Goal: Browse casually

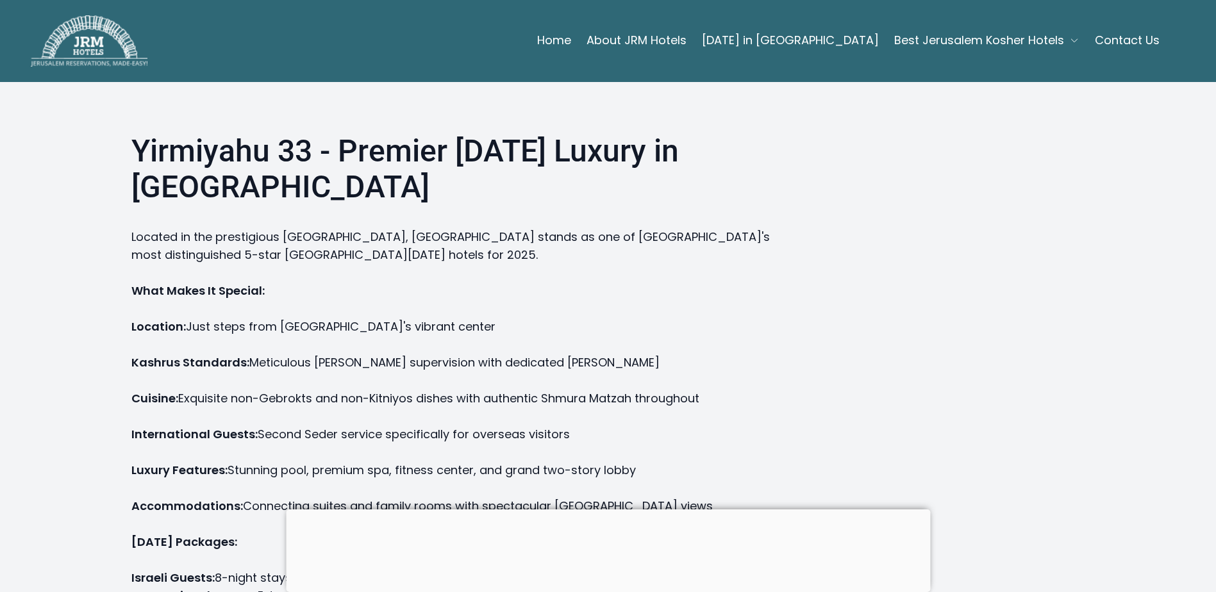
click at [611, 510] on div at bounding box center [608, 510] width 644 height 0
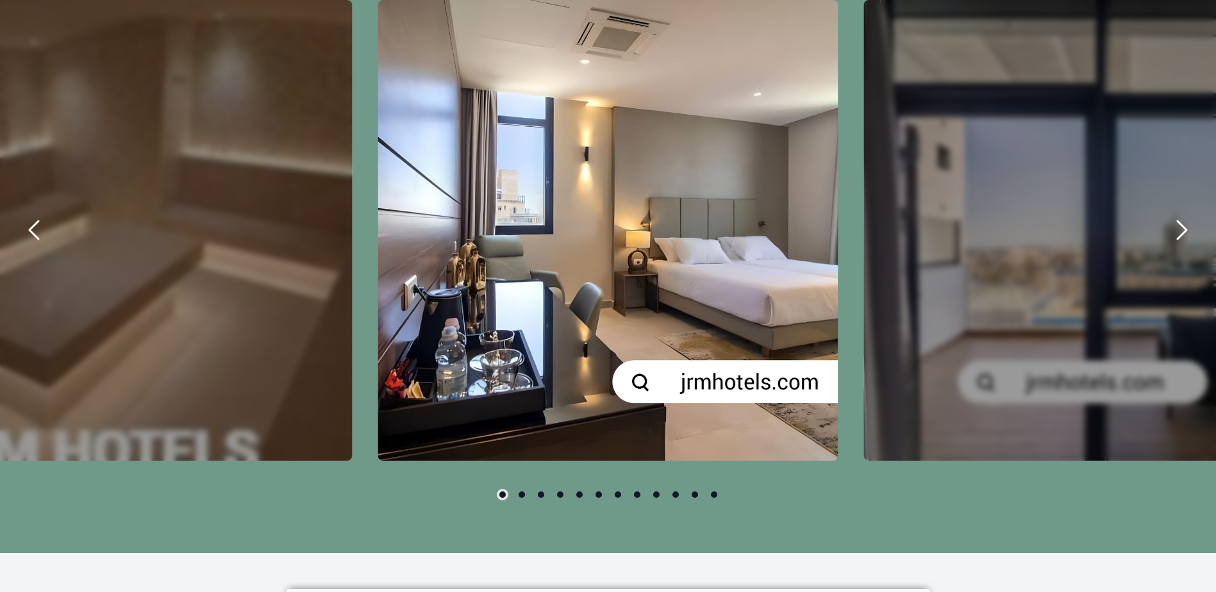
scroll to position [897, 0]
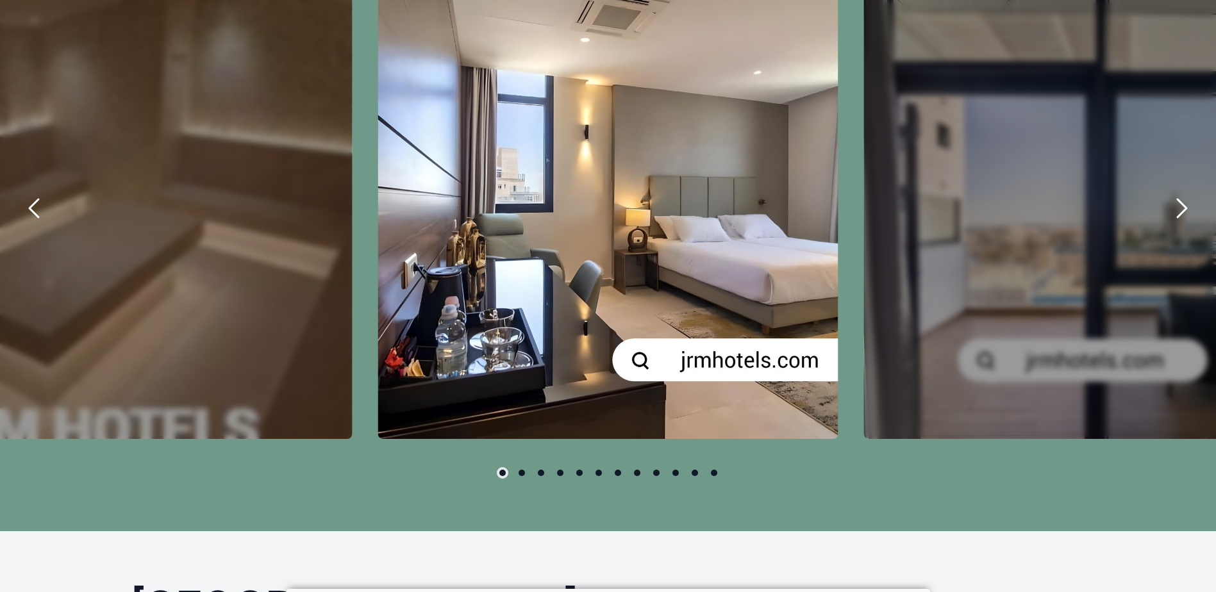
click at [33, 206] on icon "previous" at bounding box center [33, 208] width 9 height 18
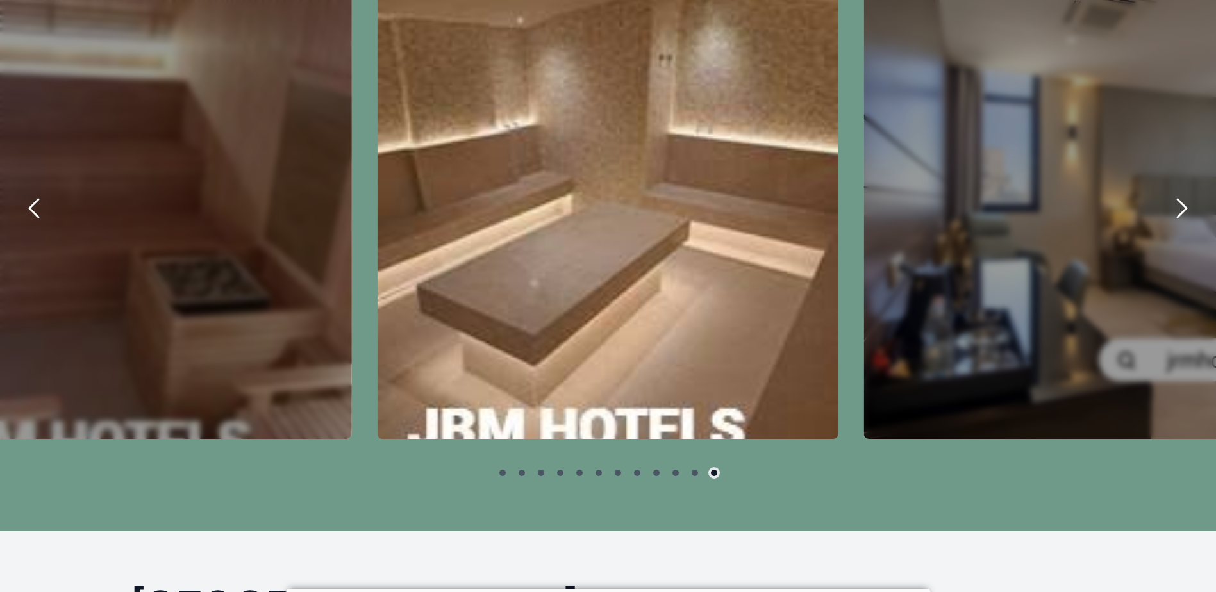
click at [33, 206] on icon "previous" at bounding box center [33, 208] width 9 height 18
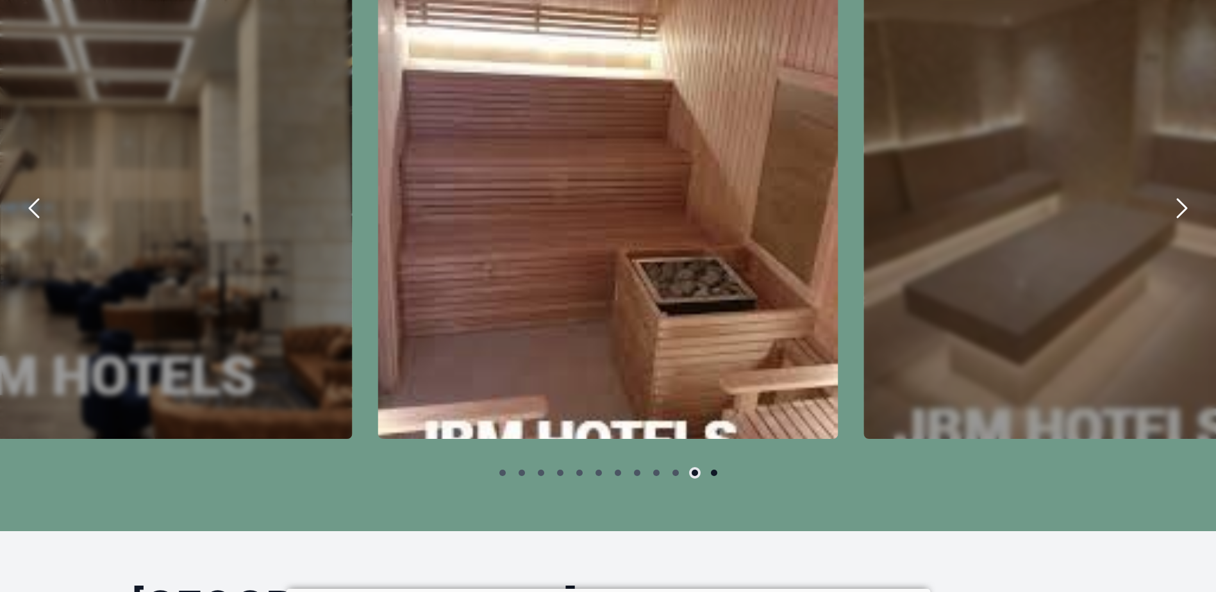
click at [33, 206] on icon "previous" at bounding box center [33, 208] width 9 height 18
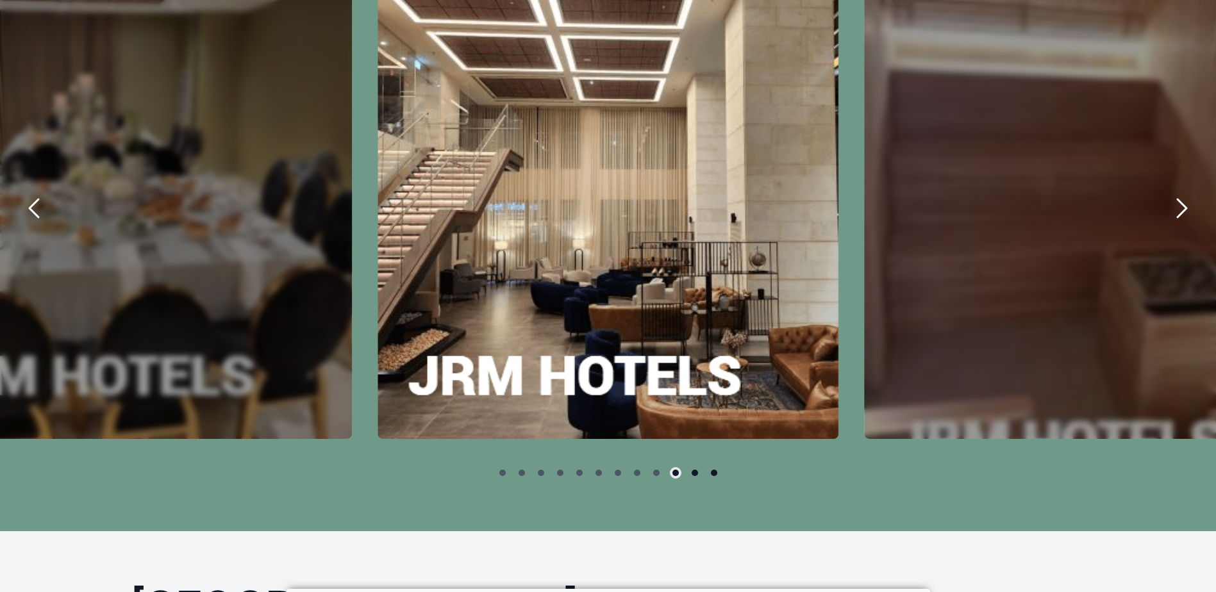
click at [33, 206] on icon "previous" at bounding box center [33, 208] width 9 height 18
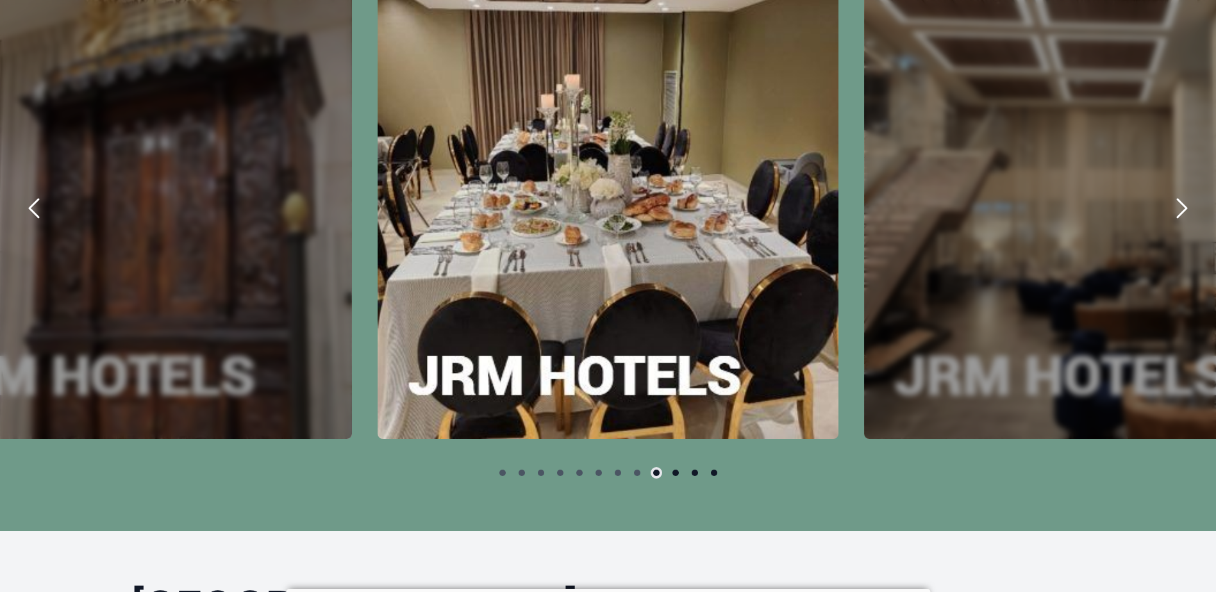
click at [33, 206] on icon "previous" at bounding box center [33, 208] width 9 height 18
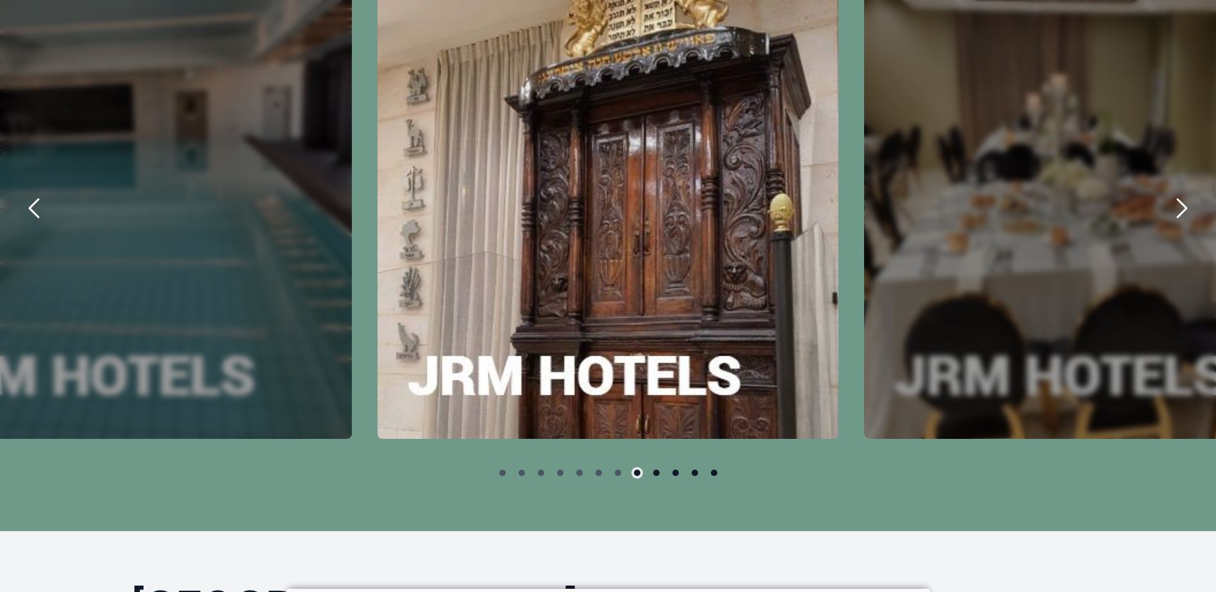
click at [31, 203] on icon "previous" at bounding box center [34, 208] width 31 height 31
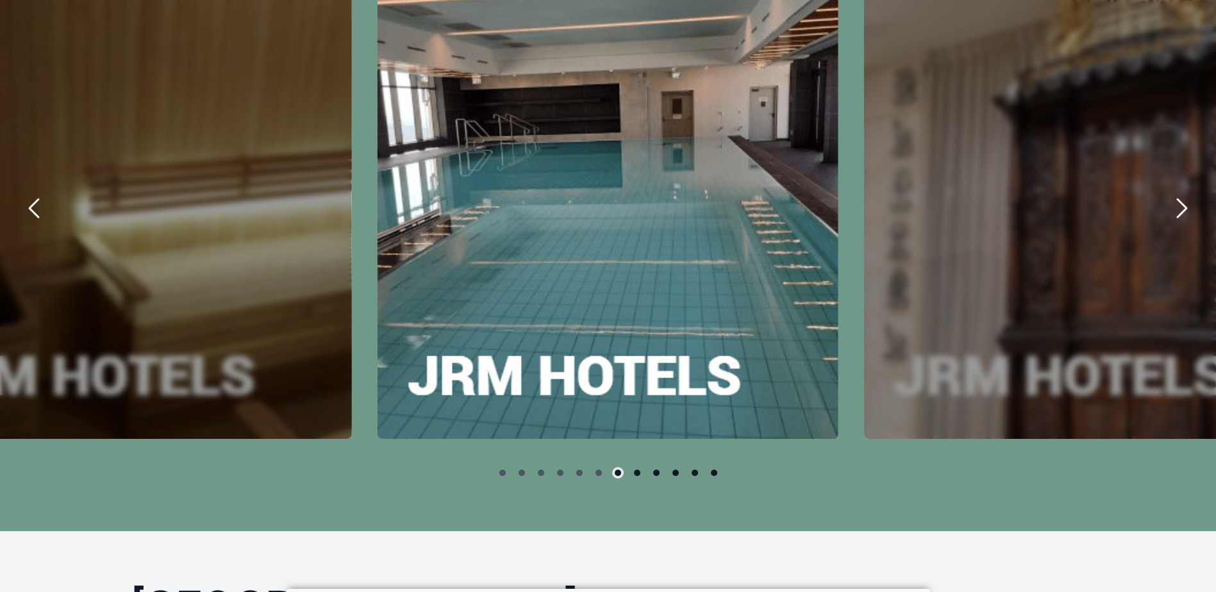
click at [27, 200] on icon "previous" at bounding box center [34, 208] width 31 height 31
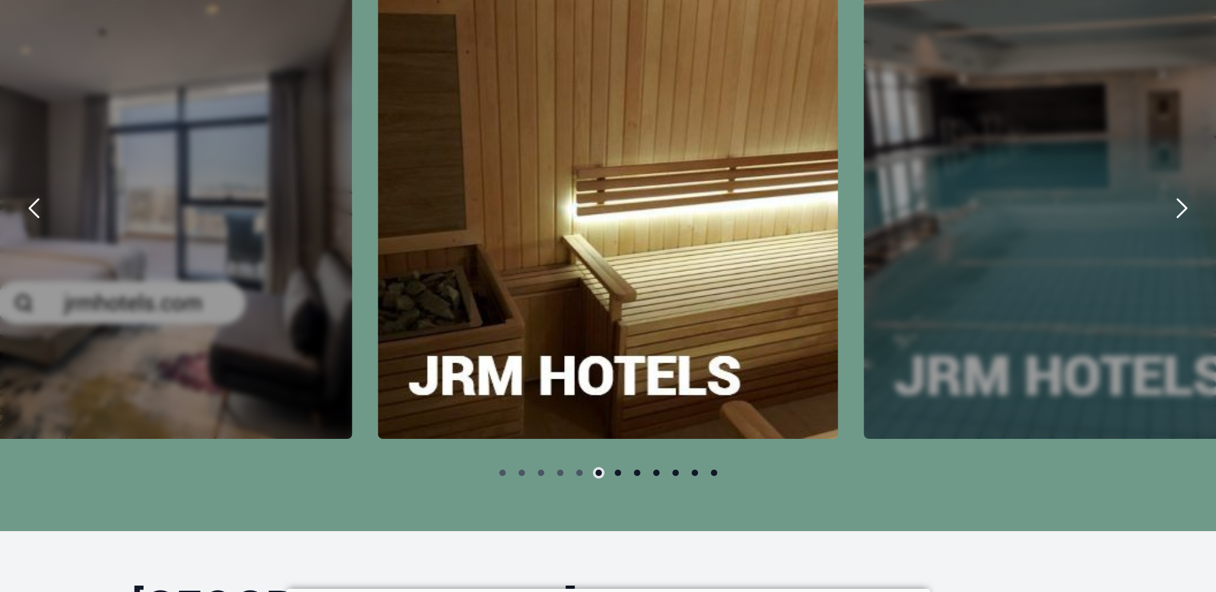
click at [27, 200] on icon "previous" at bounding box center [34, 208] width 31 height 31
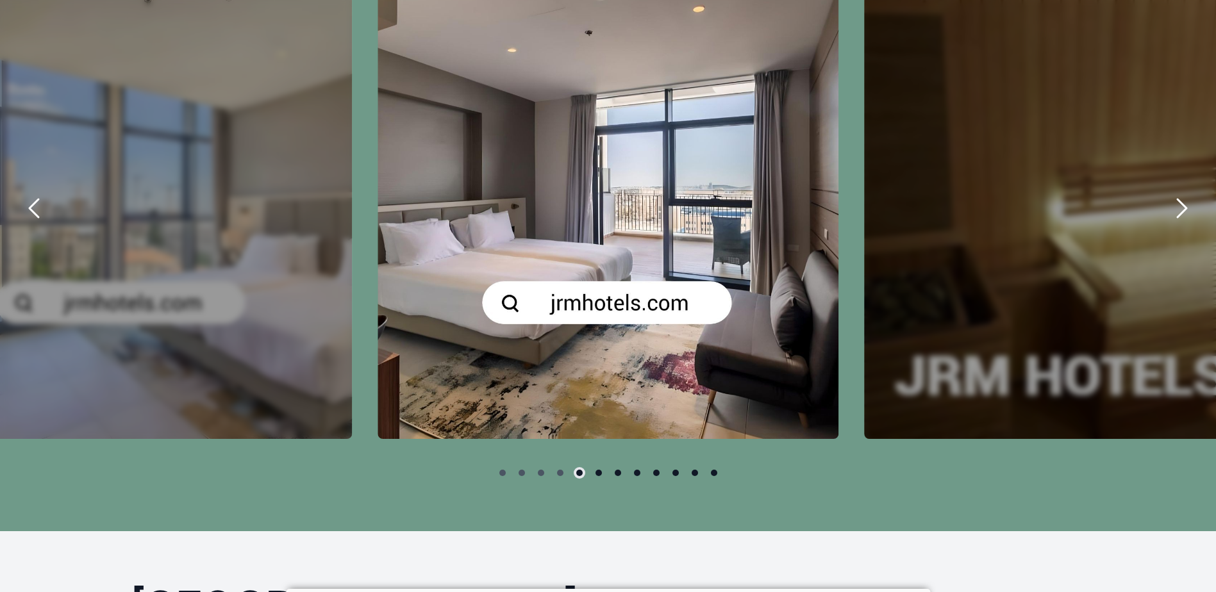
click at [26, 197] on icon "previous" at bounding box center [34, 208] width 31 height 31
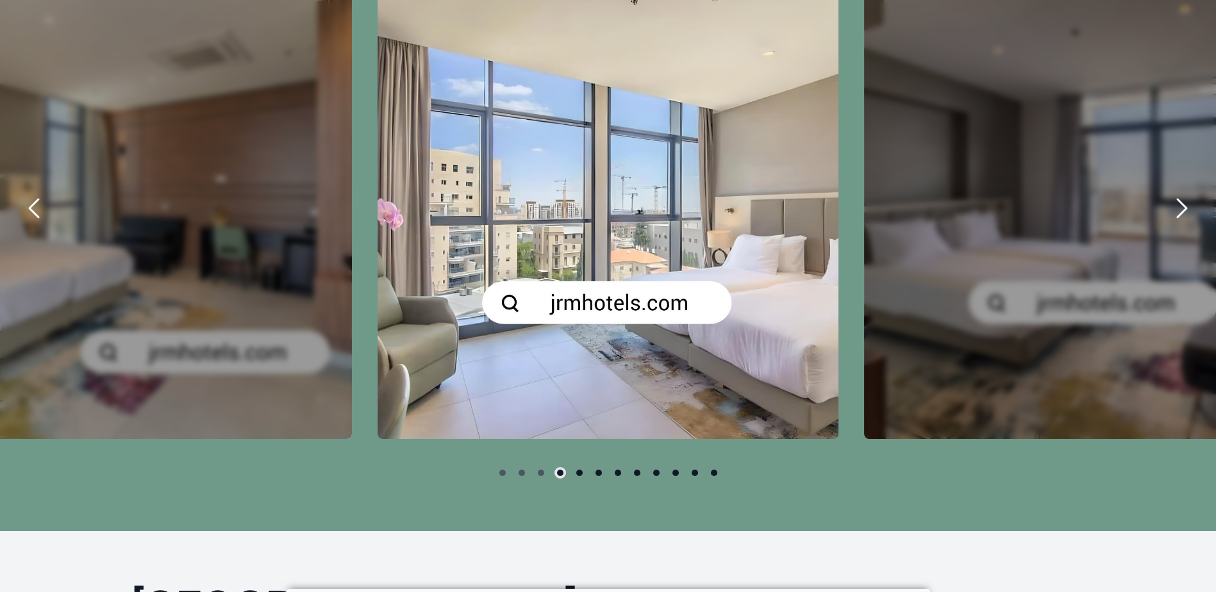
click at [25, 197] on icon "previous" at bounding box center [34, 208] width 31 height 31
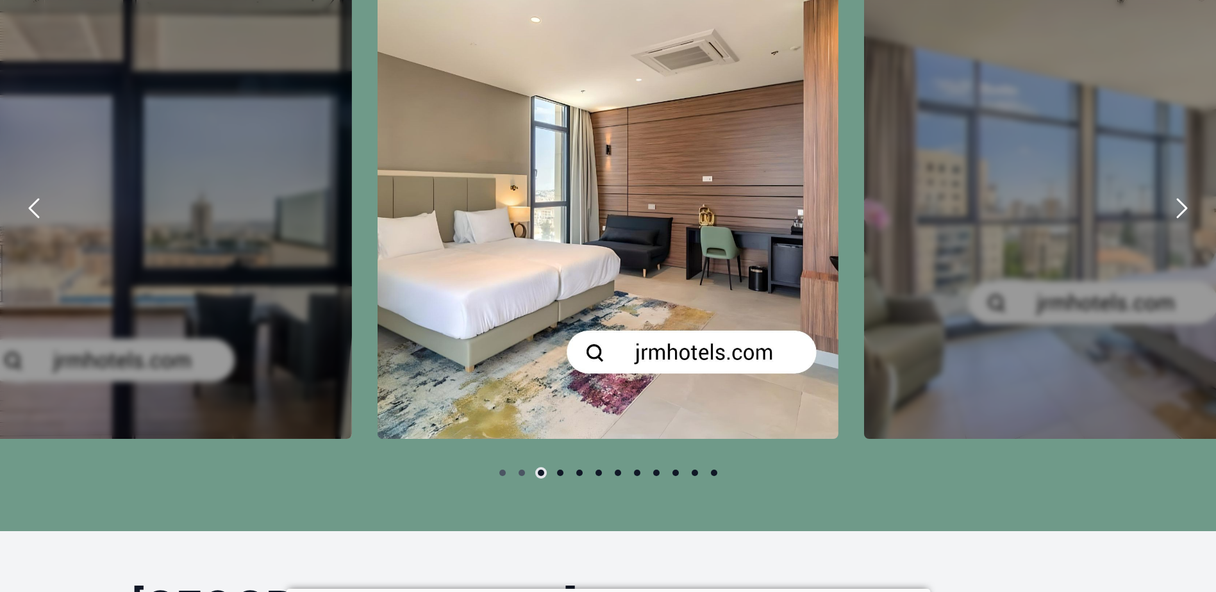
click at [25, 197] on icon "previous" at bounding box center [34, 208] width 31 height 31
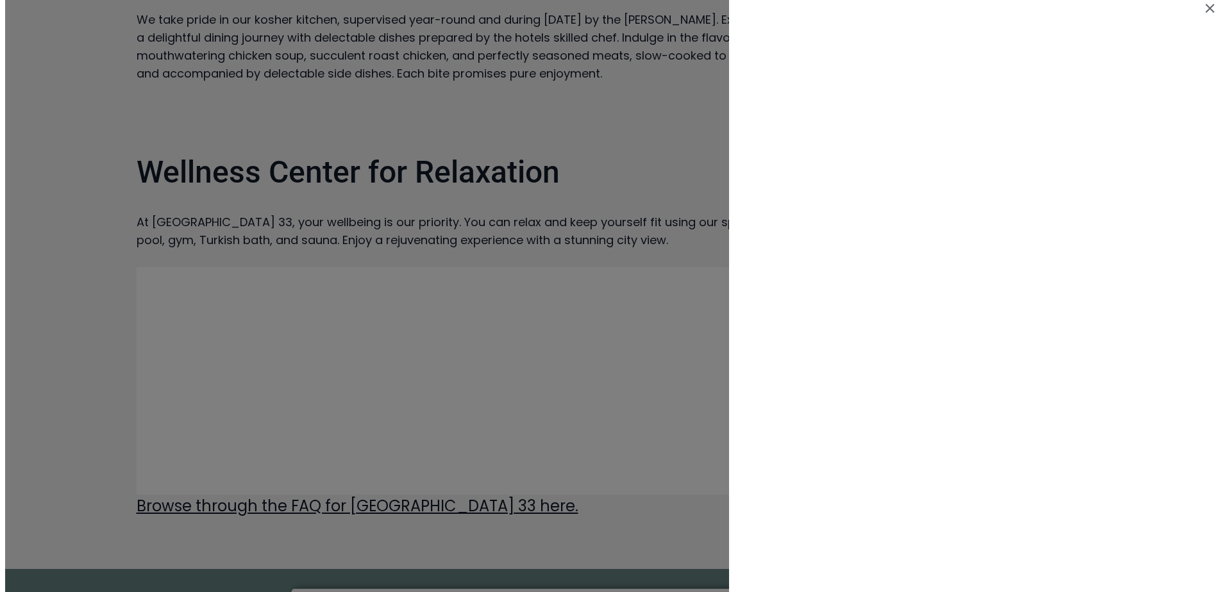
scroll to position [0, 0]
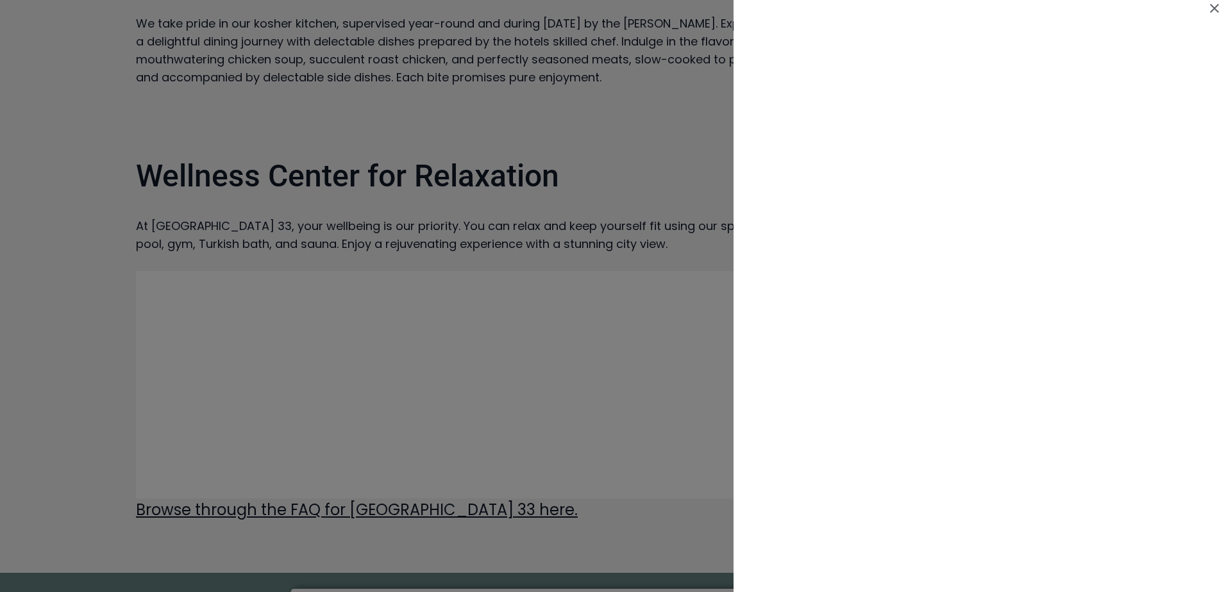
click at [263, 270] on div at bounding box center [613, 296] width 1226 height 592
